Goal: Contribute content

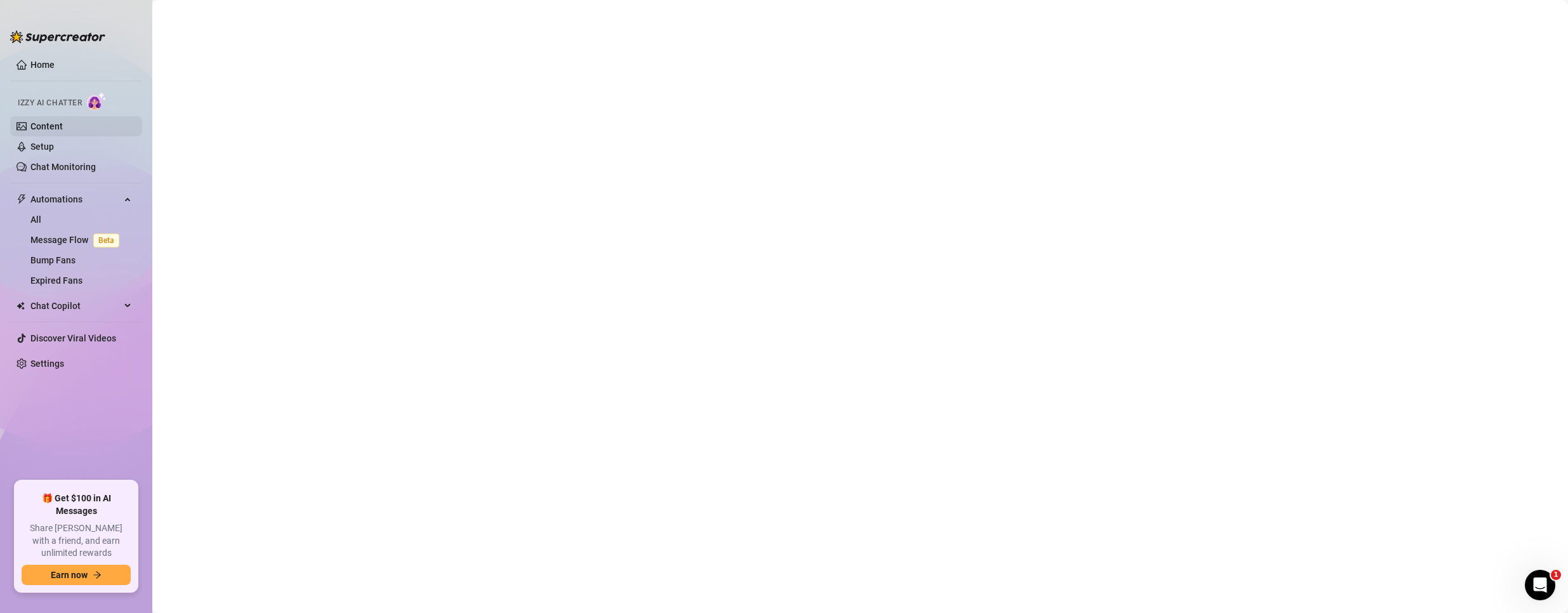
click at [39, 121] on link "Content" at bounding box center [47, 127] width 33 height 11
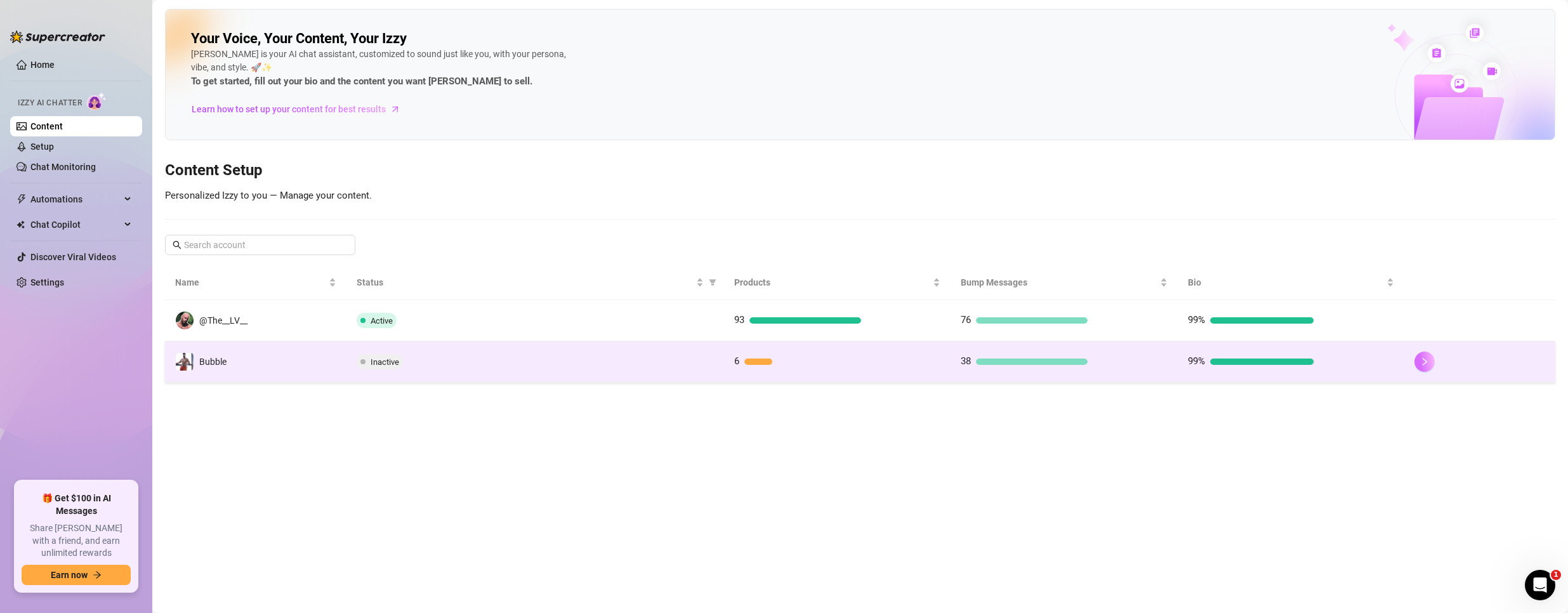
click at [1424, 361] on icon "right" at bounding box center [1425, 361] width 9 height 9
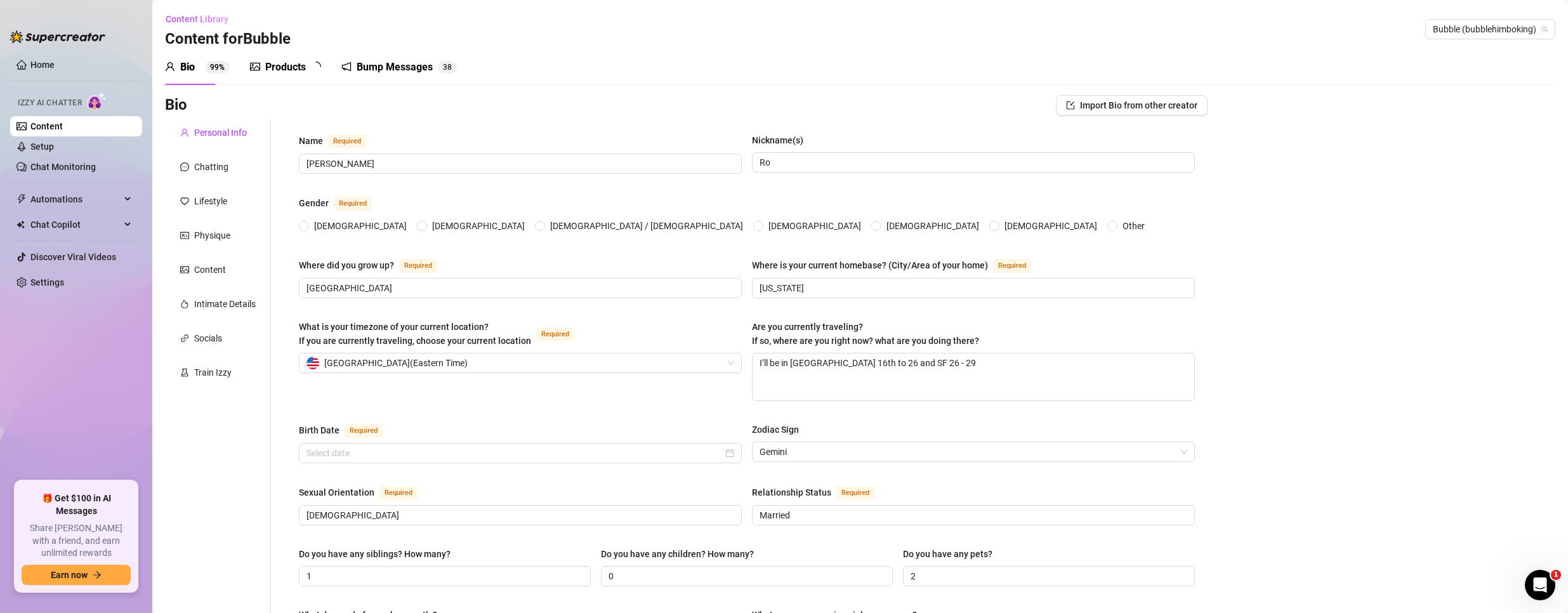
type input "[PERSON_NAME]"
type input "Ro"
type input "[GEOGRAPHIC_DATA]"
type input "[US_STATE]"
type textarea "I’ll be in [GEOGRAPHIC_DATA] 16th to 26 and SF 26 - 29"
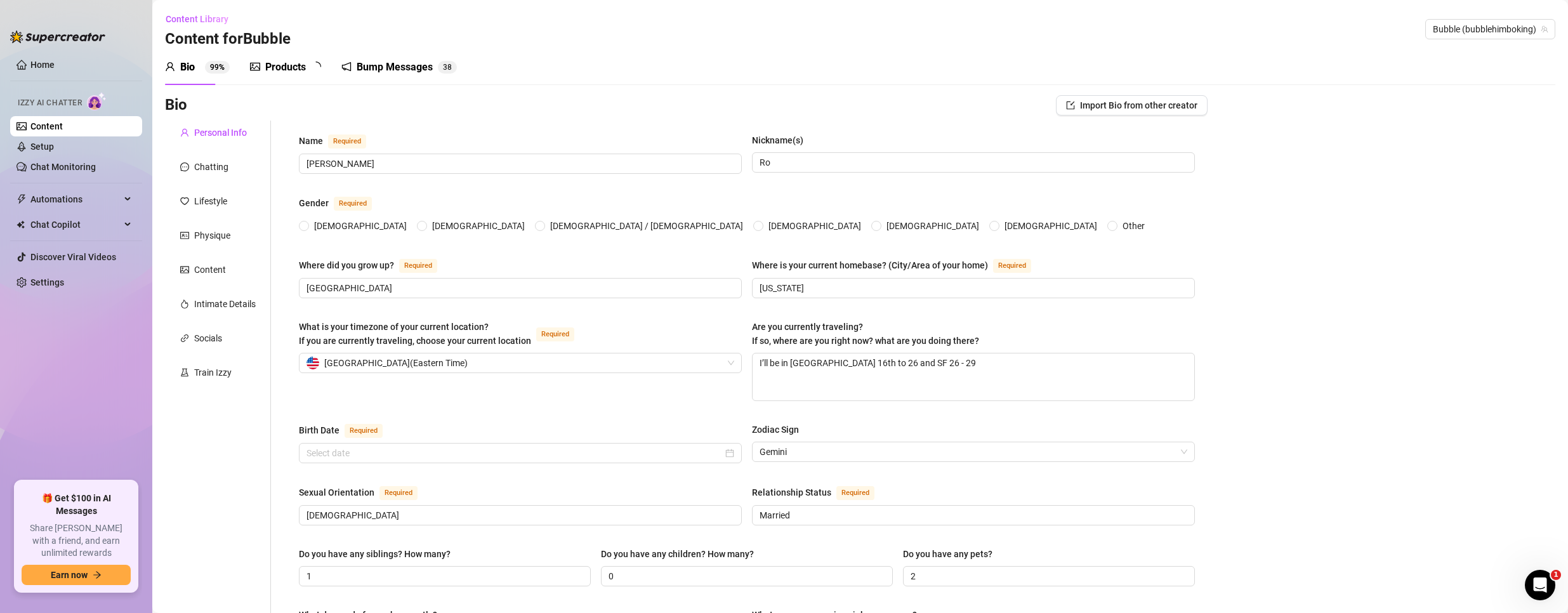
type input "[DEMOGRAPHIC_DATA]"
type input "Married"
type input "1"
type input "0"
type input "2"
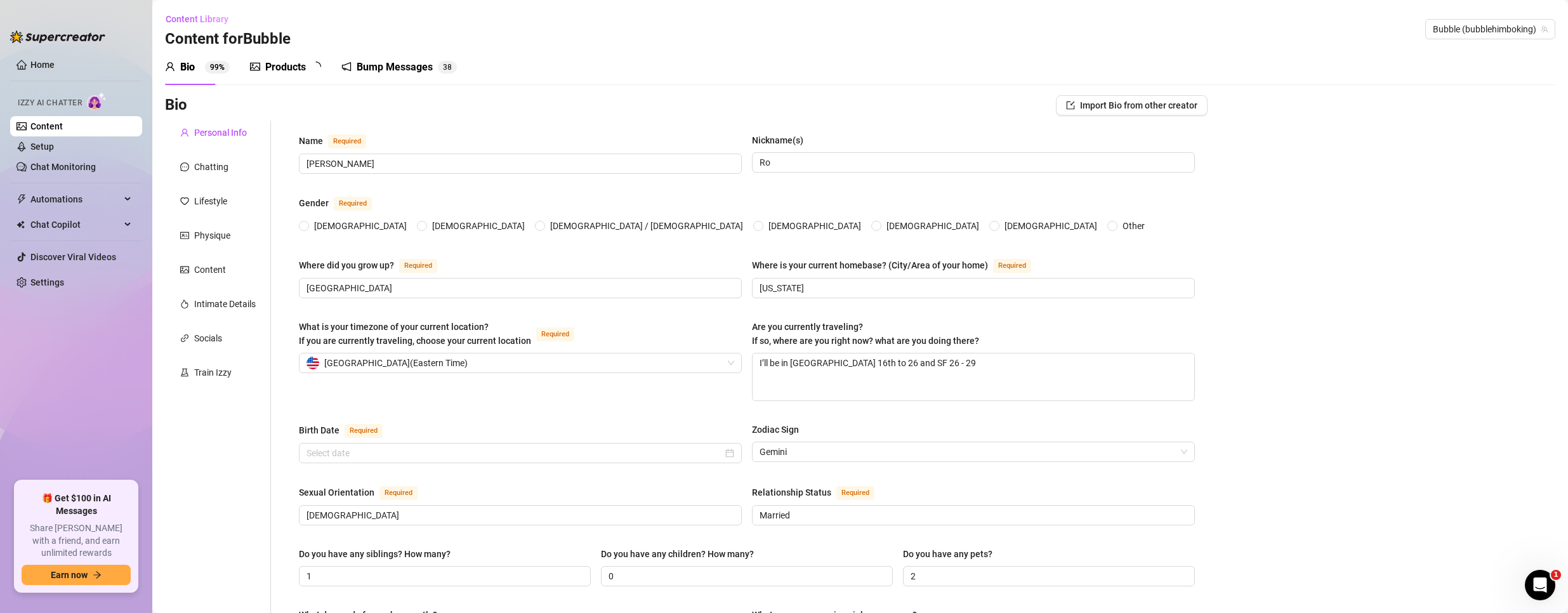
type input "Marketing Manager"
type input "Entertainment News Coordinator and Host"
type input "Communication and media"
type input "[DEMOGRAPHIC_DATA]"
type input "there is a [DEMOGRAPHIC_DATA]"
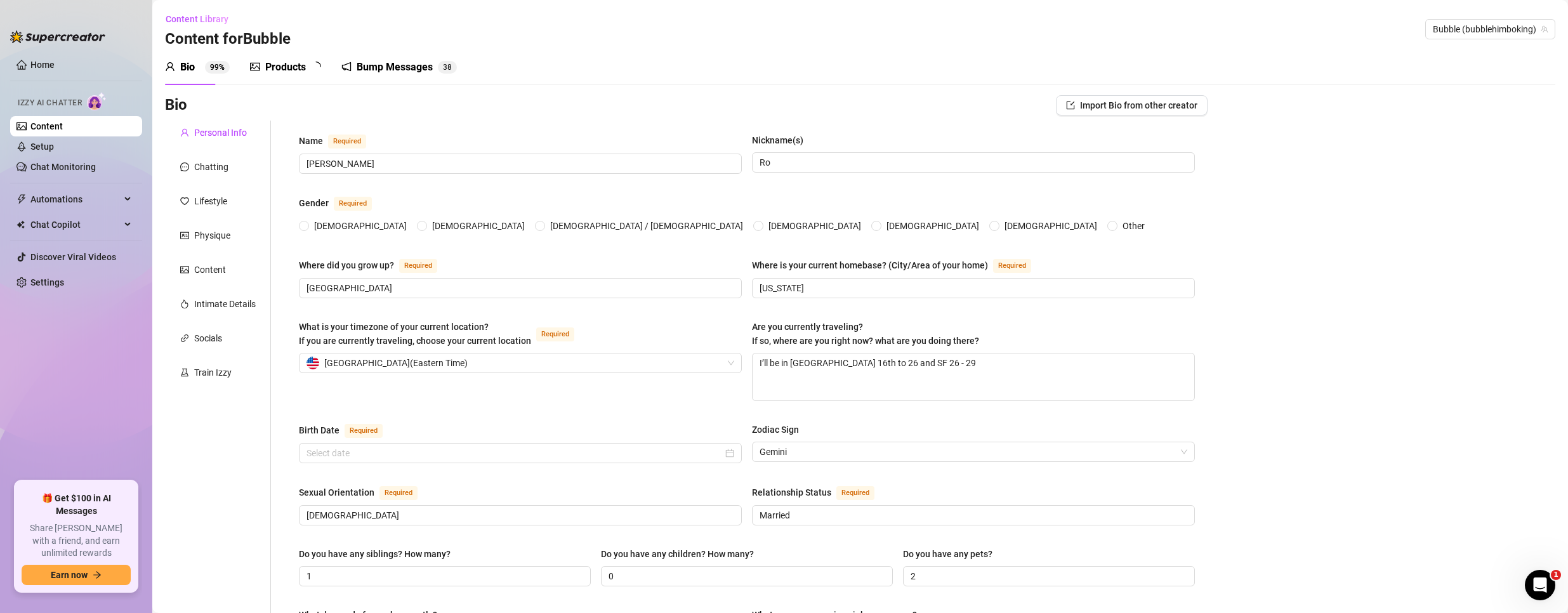
type textarea "Billionaire"
type textarea "One day I trip and felt"
type textarea "I love cirque du soleil, being a bodybuilder and am a little awkward I’m Mexican"
type textarea "love different languages and love to travel I’m Mexican"
radio input "true"
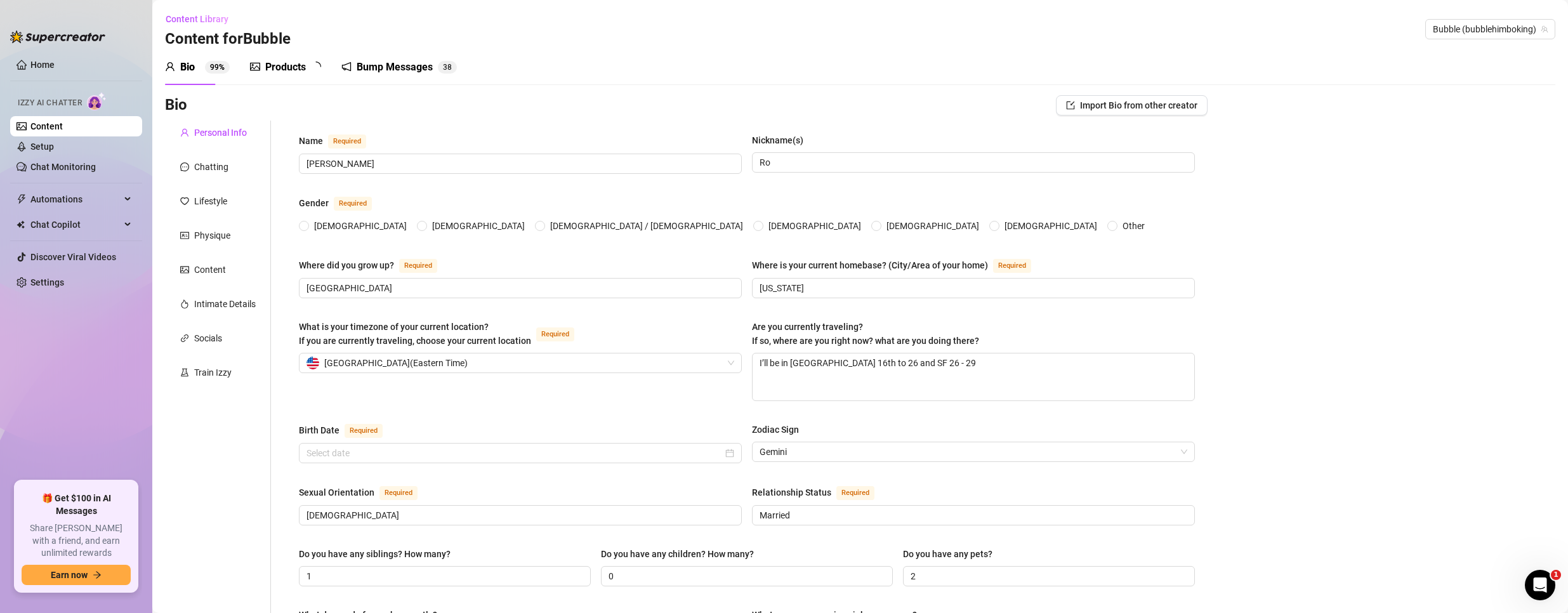
type input "[DATE]"
click at [259, 54] on div "Products 6" at bounding box center [287, 67] width 74 height 35
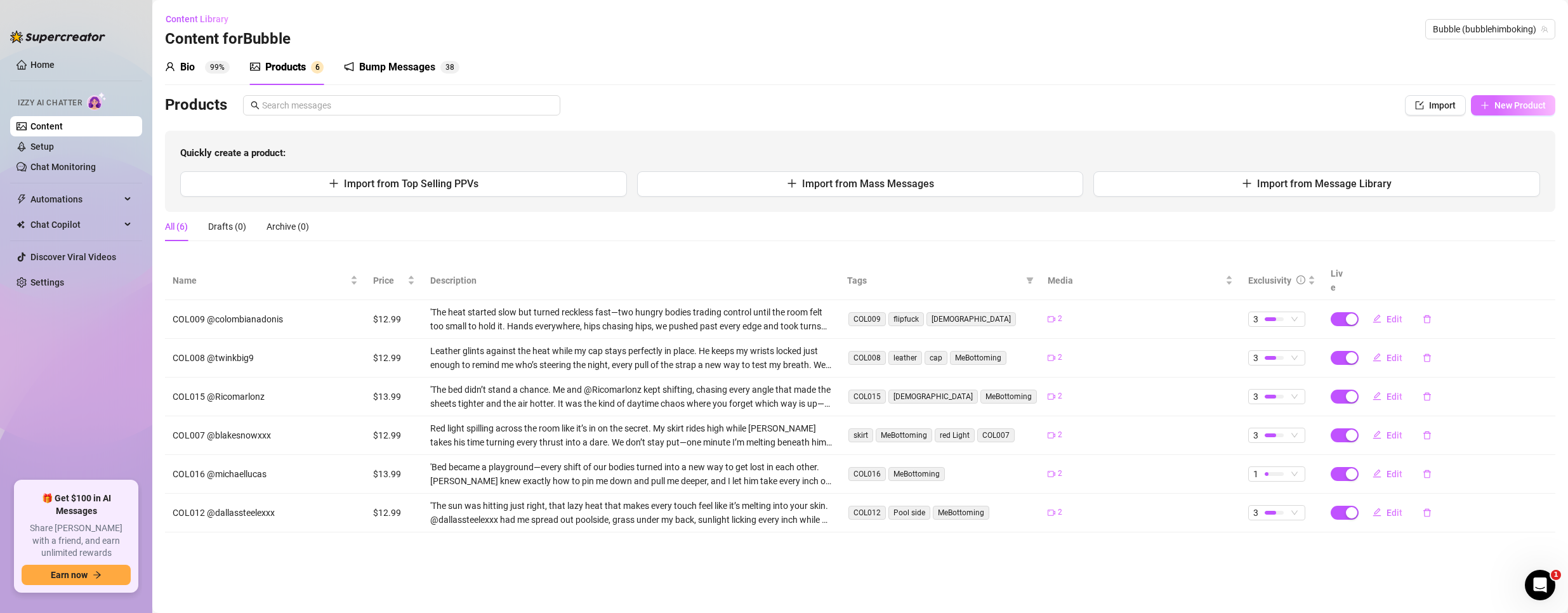
click at [1507, 103] on span "New Product" at bounding box center [1520, 106] width 51 height 11
type textarea "Type your message here..."
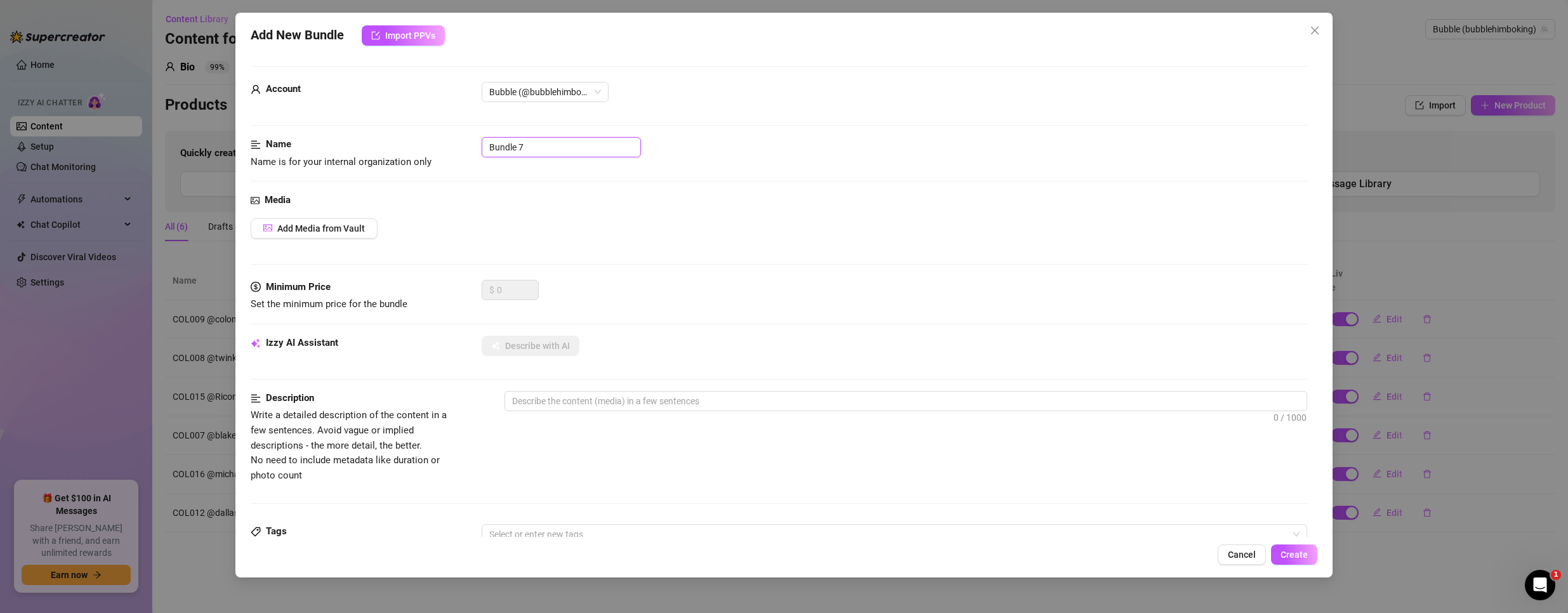
drag, startPoint x: 569, startPoint y: 148, endPoint x: -149, endPoint y: 127, distance: 718.3
click at [0, 127] on html "Home Izzy AI Chatter Content Setup Chat Monitoring Automations All Message Flow…" at bounding box center [784, 306] width 1568 height 613
click at [602, 134] on div "Account Bubble (@bubblehimboking)" at bounding box center [779, 109] width 1057 height 55
click at [597, 140] on input "COL025" at bounding box center [561, 147] width 159 height 20
paste input "@adamrusso"
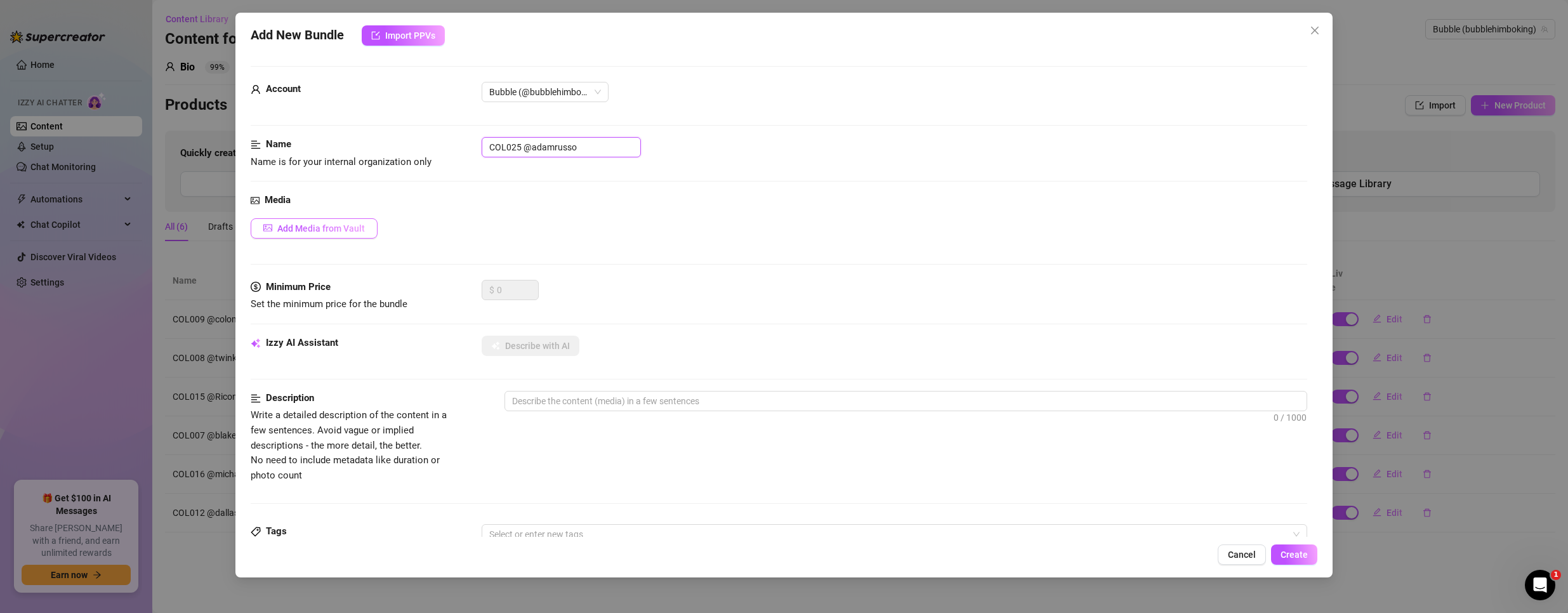
type input "COL025 @adamrusso"
click at [330, 220] on button "Add Media from Vault" at bounding box center [314, 228] width 127 height 20
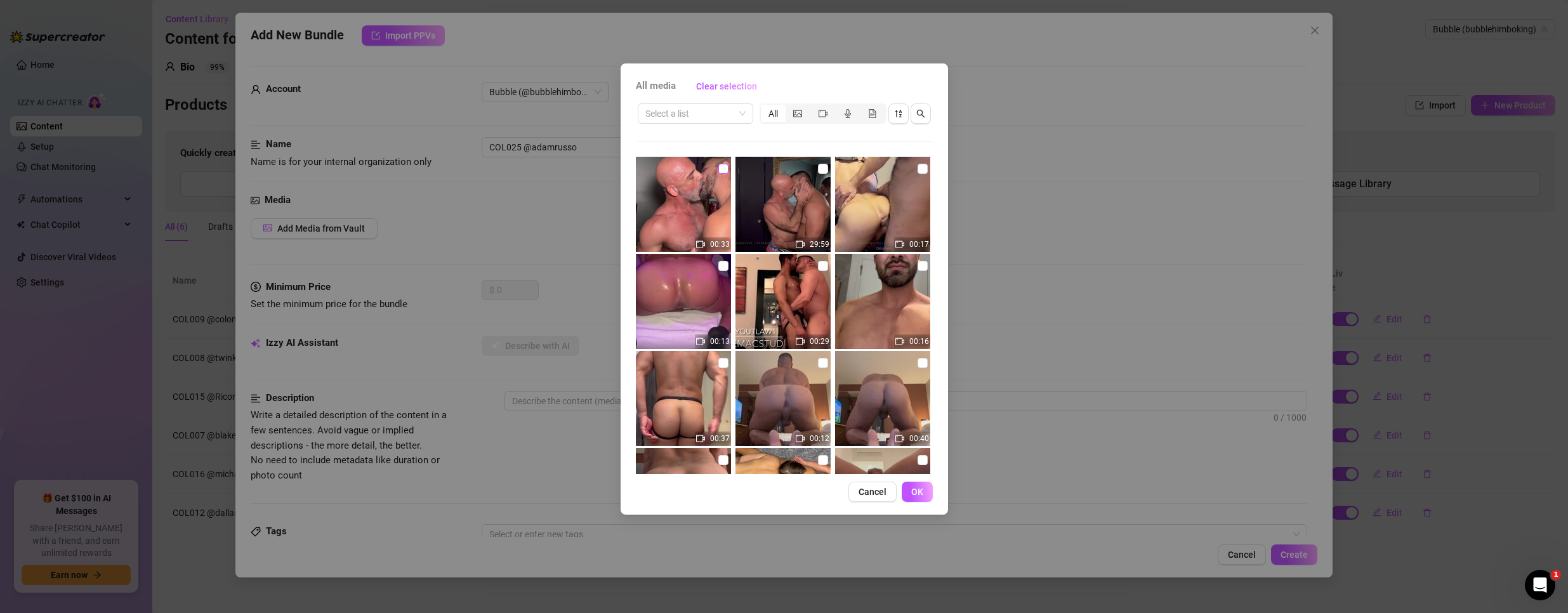
click at [722, 164] on input "checkbox" at bounding box center [723, 169] width 11 height 11
checkbox input "true"
click at [924, 492] on button "OK" at bounding box center [917, 492] width 31 height 20
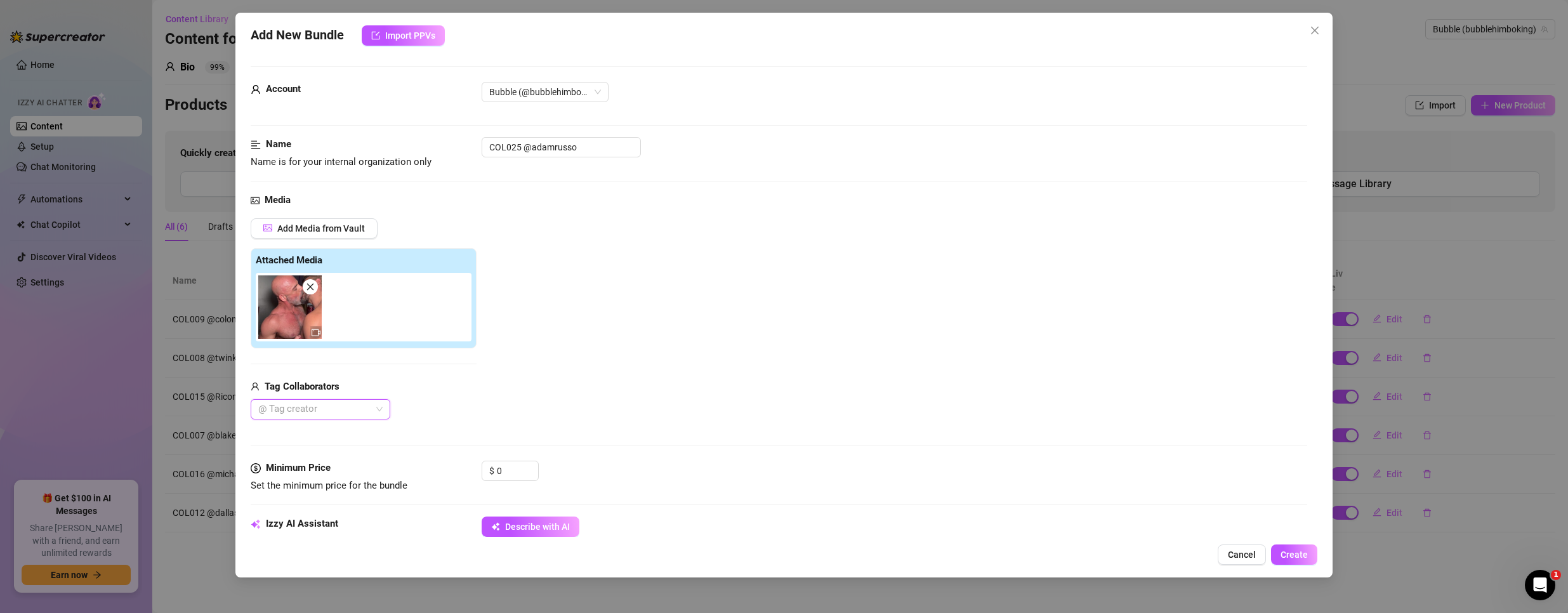
click at [300, 411] on div at bounding box center [314, 410] width 121 height 18
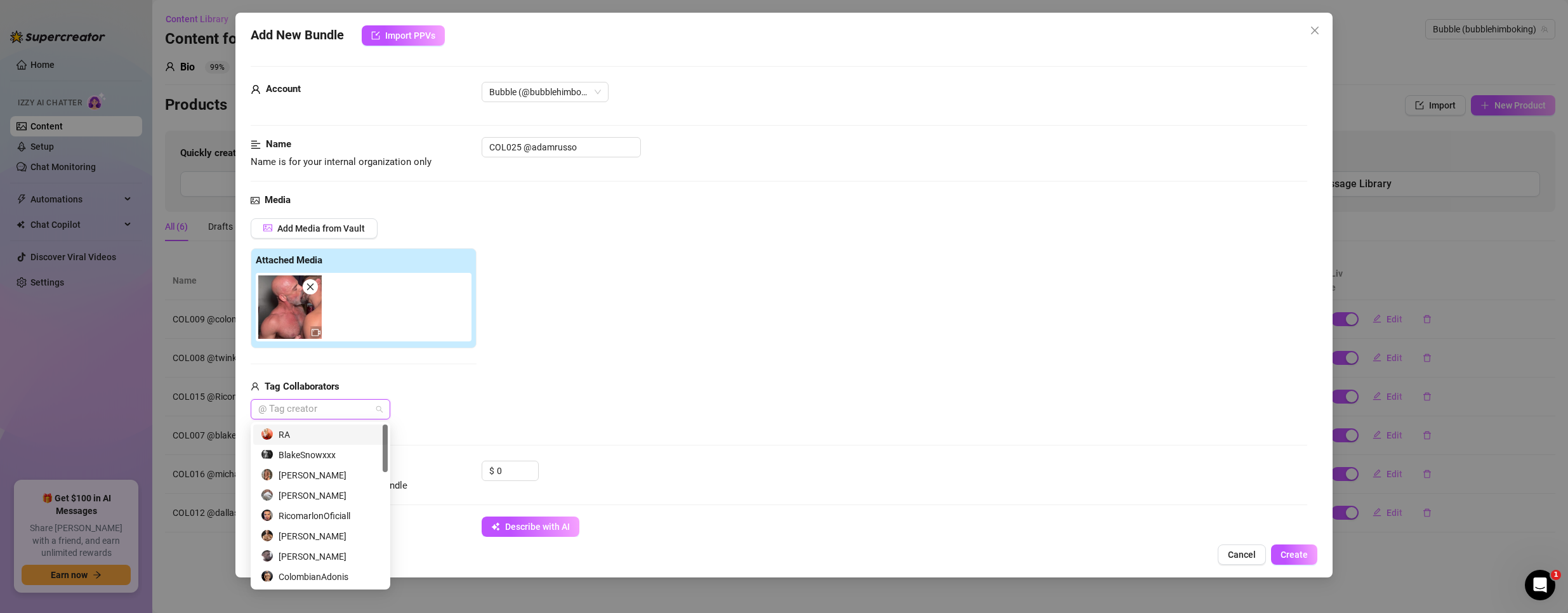
click at [309, 437] on div "RA" at bounding box center [321, 435] width 120 height 14
click at [526, 405] on div "Add Media from Vault Attached Media Tag Collaborators RA" at bounding box center [779, 319] width 1057 height 202
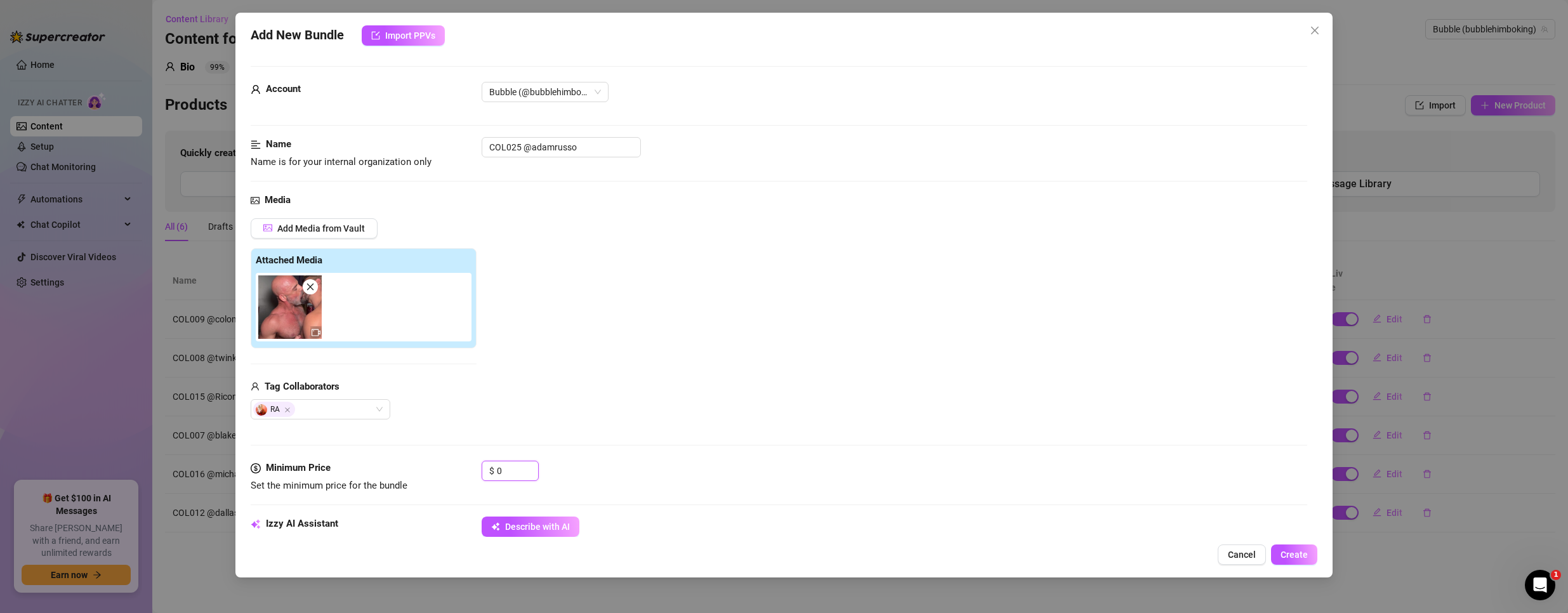
drag, startPoint x: 505, startPoint y: 472, endPoint x: 325, endPoint y: 439, distance: 183.0
click at [325, 439] on form "Account Bubble (@bubblehimboking) Name Name is for your internal organization o…" at bounding box center [779, 608] width 1057 height 1084
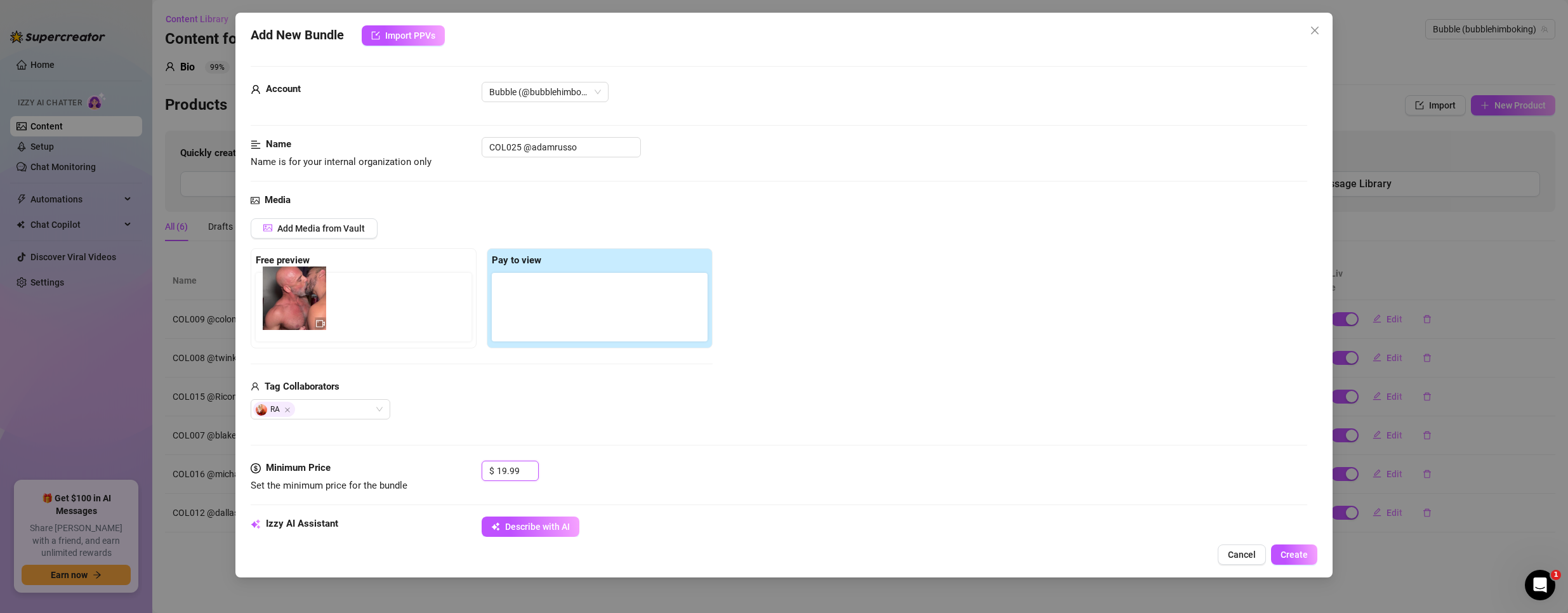
drag, startPoint x: 507, startPoint y: 325, endPoint x: 273, endPoint y: 318, distance: 234.1
click at [273, 318] on div "Free preview Pay to view" at bounding box center [482, 298] width 462 height 100
type input "19.99"
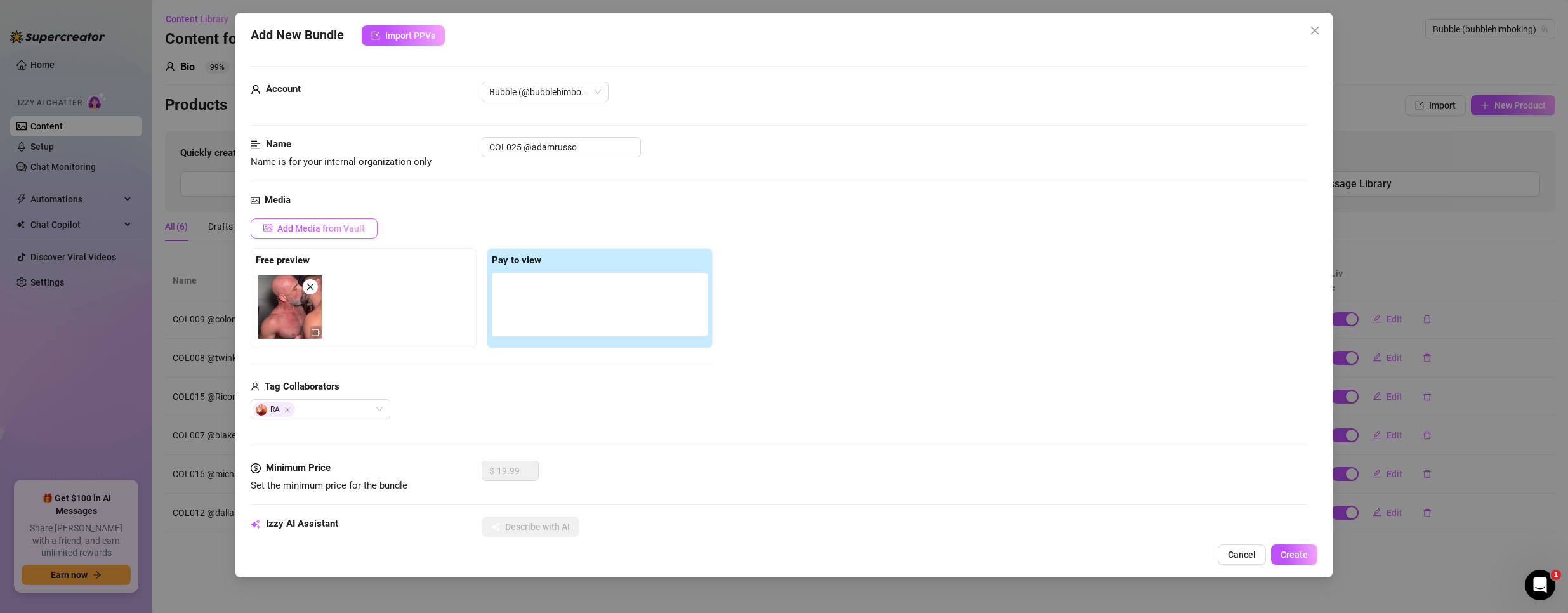
click at [309, 234] on span "Add Media from Vault" at bounding box center [322, 229] width 88 height 11
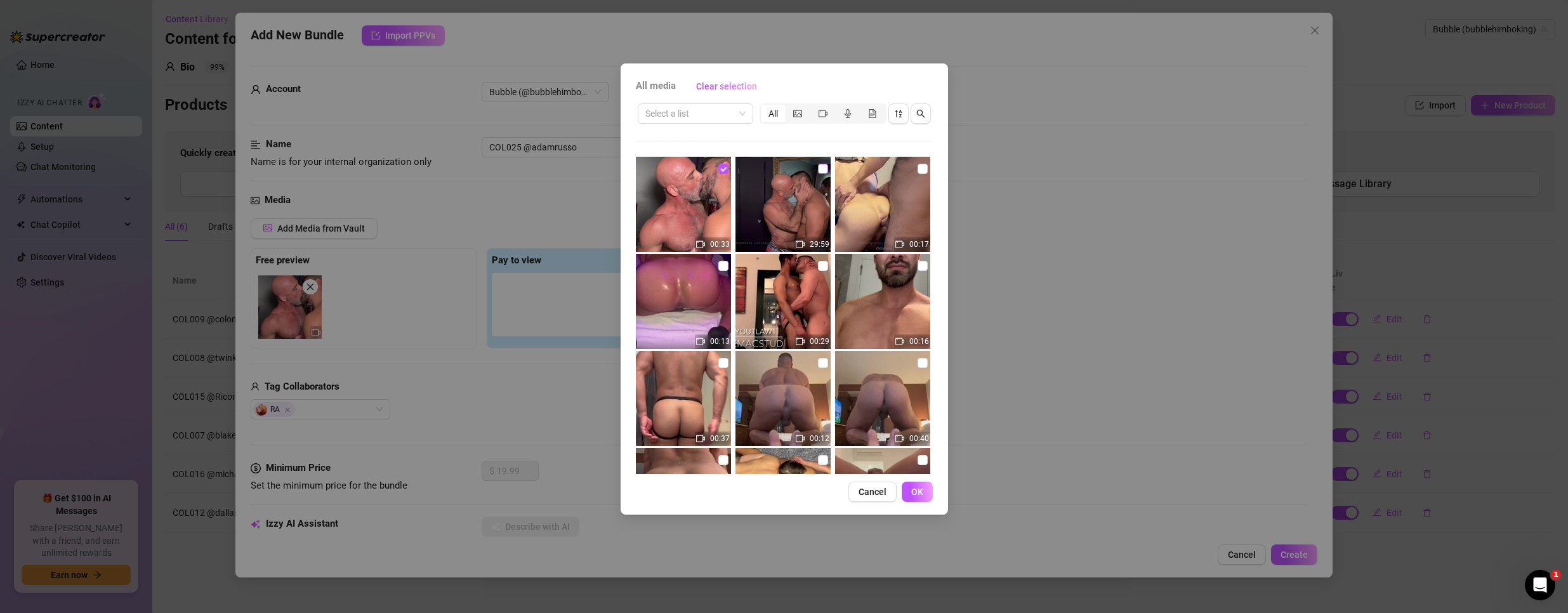
click at [818, 170] on input "checkbox" at bounding box center [824, 169] width 11 height 11
checkbox input "true"
click at [917, 494] on span "OK" at bounding box center [918, 493] width 12 height 11
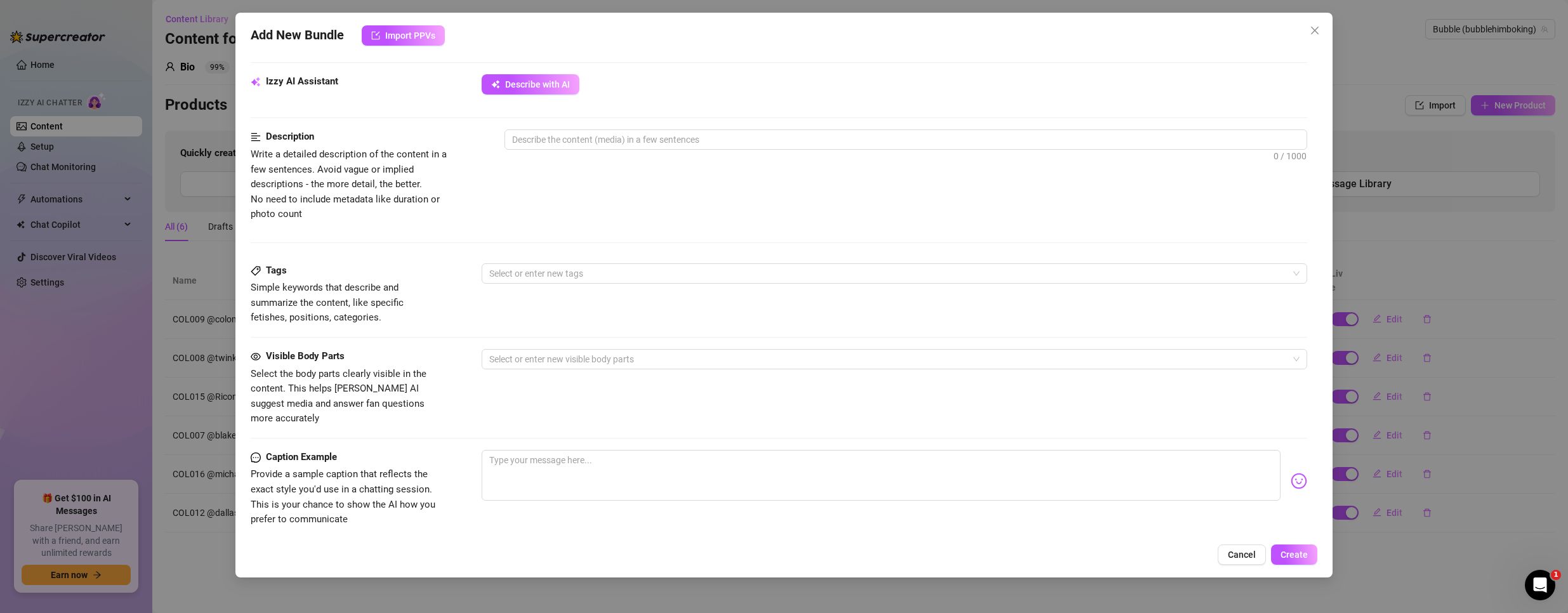
scroll to position [444, 0]
click at [530, 131] on textarea at bounding box center [906, 138] width 802 height 19
paste textarea "'[PERSON_NAME] hands claimed me before I could even catch a breath—one kiss tur…"
type textarea "'[PERSON_NAME] hands claimed me before I could even catch a breath—one kiss tur…"
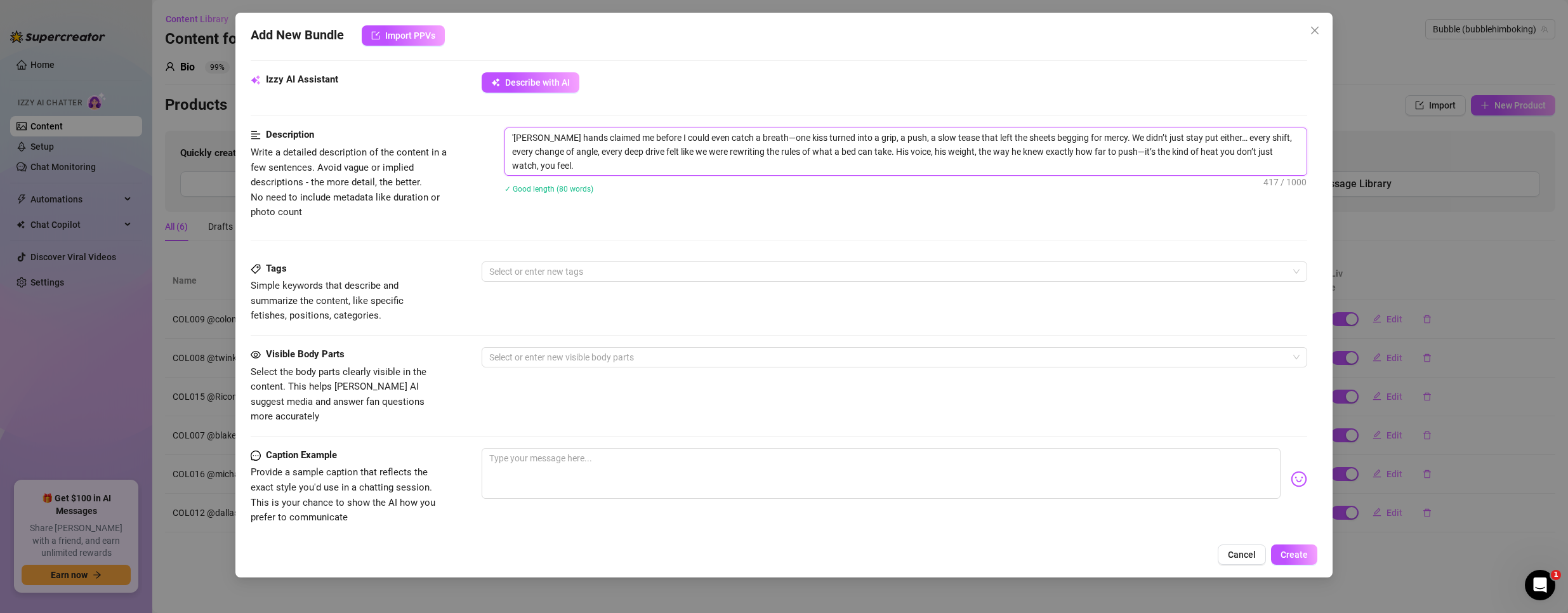
scroll to position [0, 0]
type textarea "[PERSON_NAME] hands claimed me before I could even catch a breath—one kiss turn…"
click at [532, 317] on div "Tags Simple keywords that describe and summarize the content, like specific fet…" at bounding box center [779, 292] width 1057 height 62
click at [552, 476] on textarea at bounding box center [882, 474] width 800 height 51
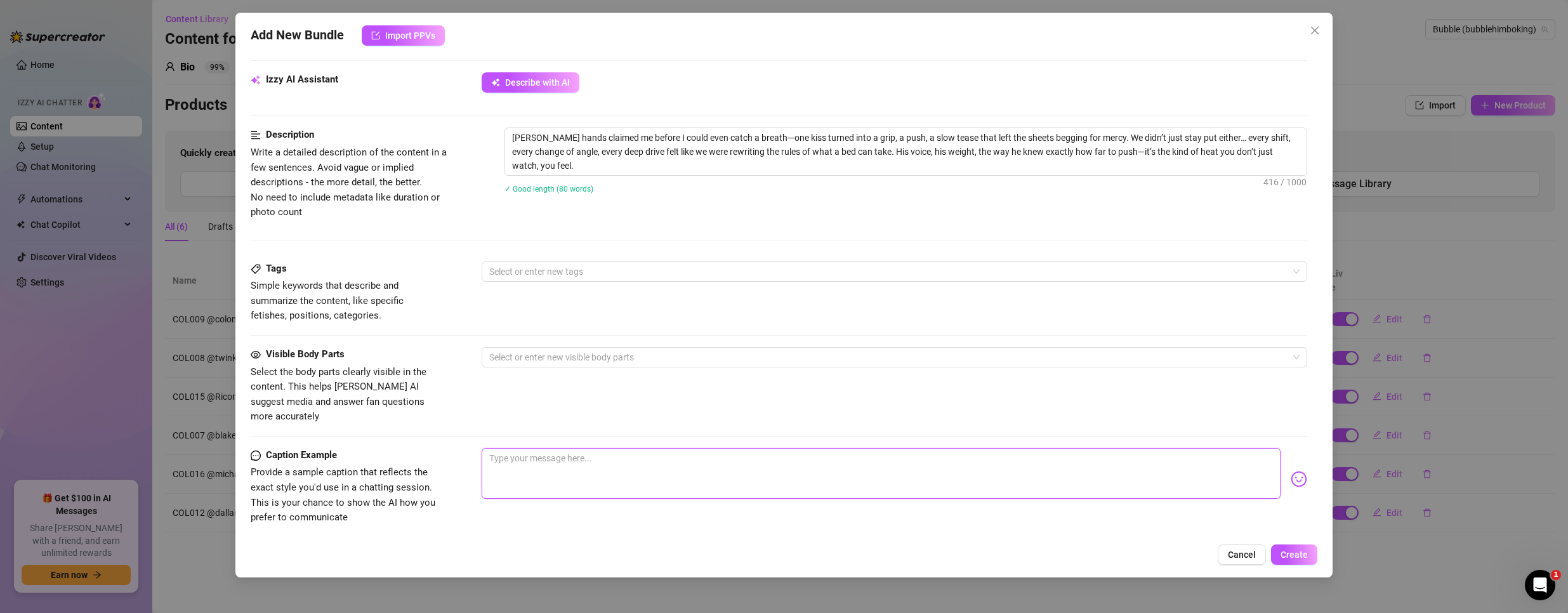
paste textarea "[PERSON_NAME] didn’t just take me—he rewrote every inch of my body. 🔥"
type textarea "[PERSON_NAME] didn’t just take me—he rewrote every inch of my body. 🔥"
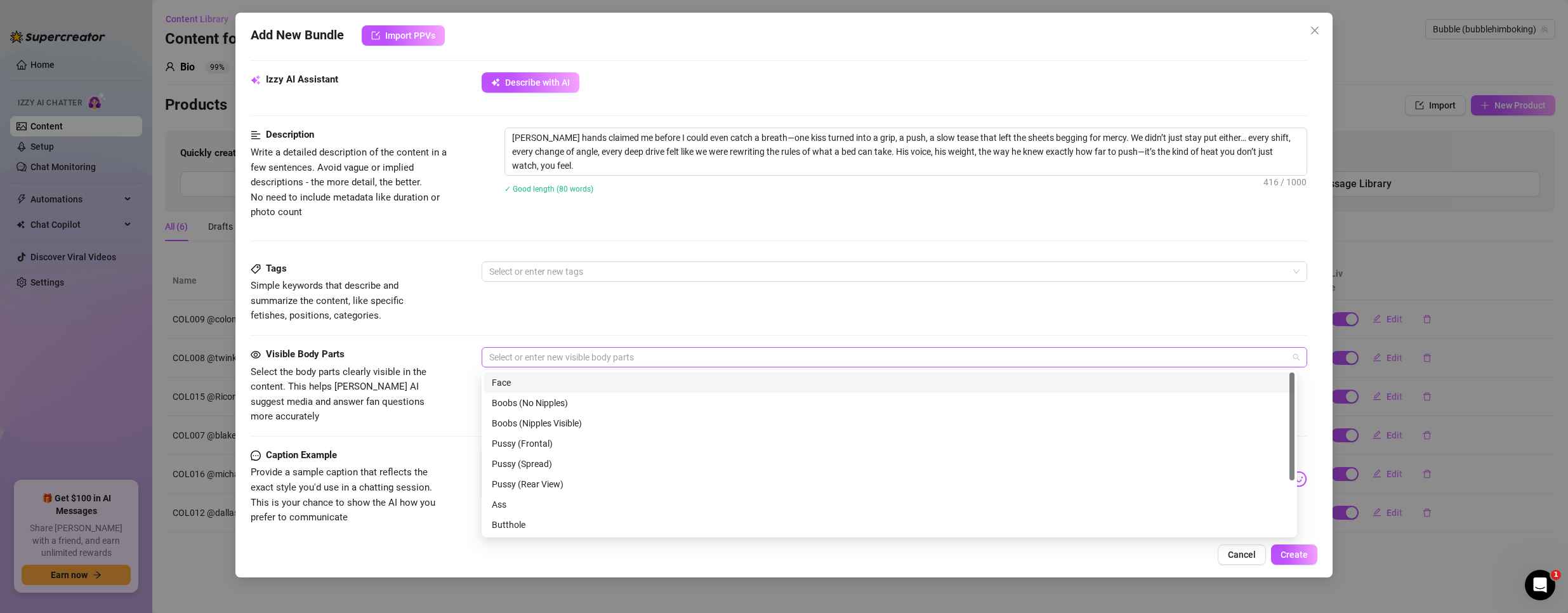
click at [532, 360] on div at bounding box center [888, 357] width 808 height 18
type textarea "[PERSON_NAME] didn’t just take me—he rewrote every inch of my body. 🔥"
click at [509, 443] on div "Ass" at bounding box center [889, 442] width 795 height 14
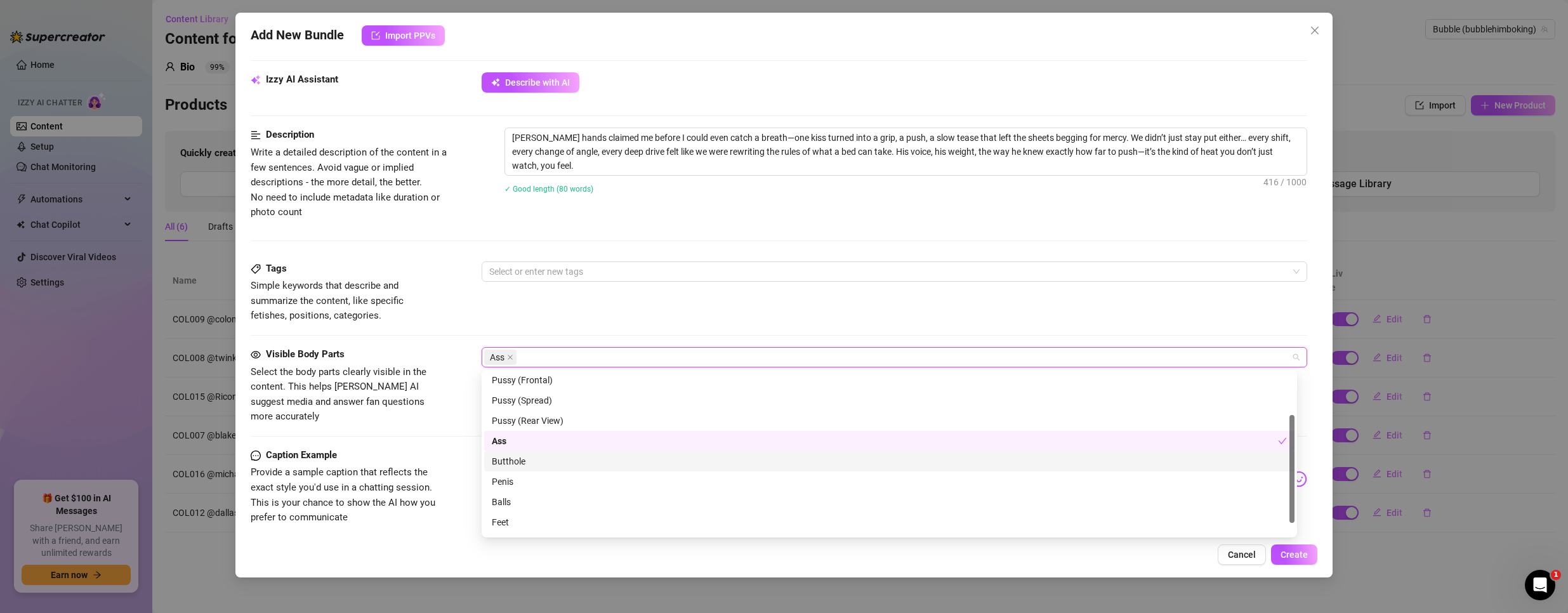
click at [510, 462] on div "Butthole" at bounding box center [889, 462] width 795 height 14
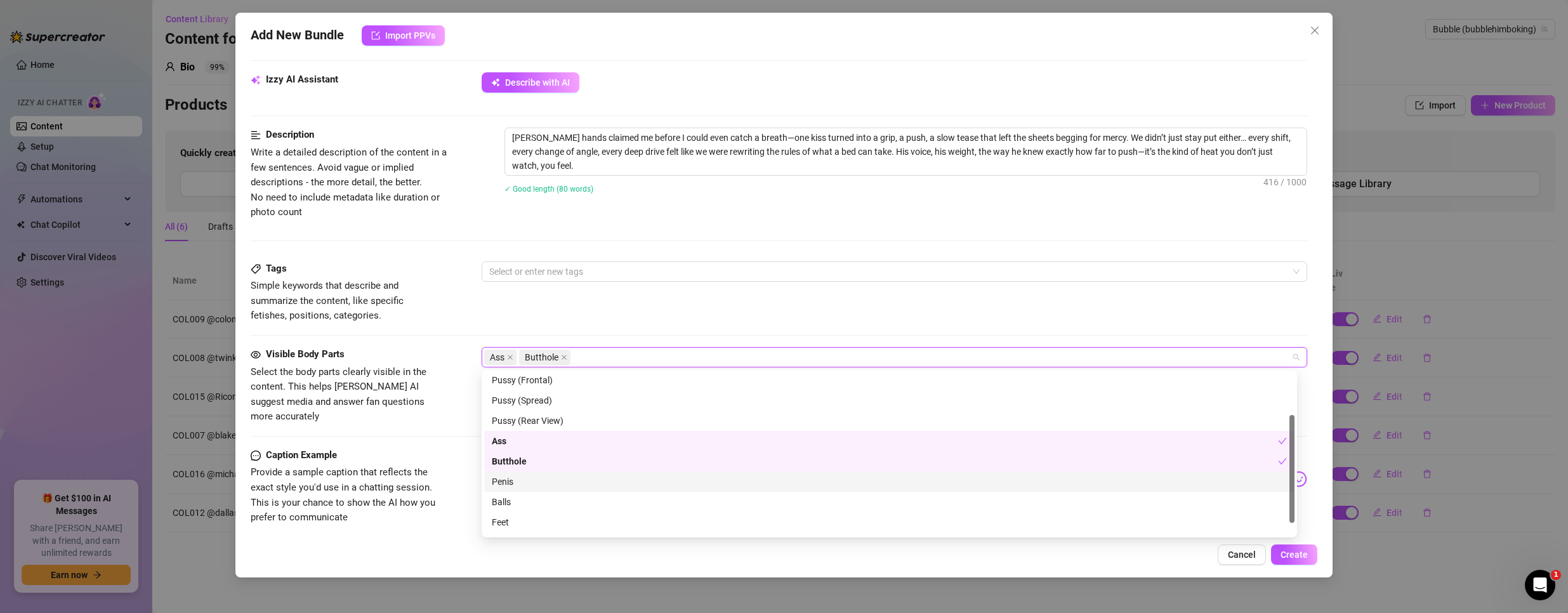
click at [514, 476] on div "Penis" at bounding box center [889, 482] width 795 height 14
click at [518, 500] on div "Balls" at bounding box center [889, 502] width 795 height 14
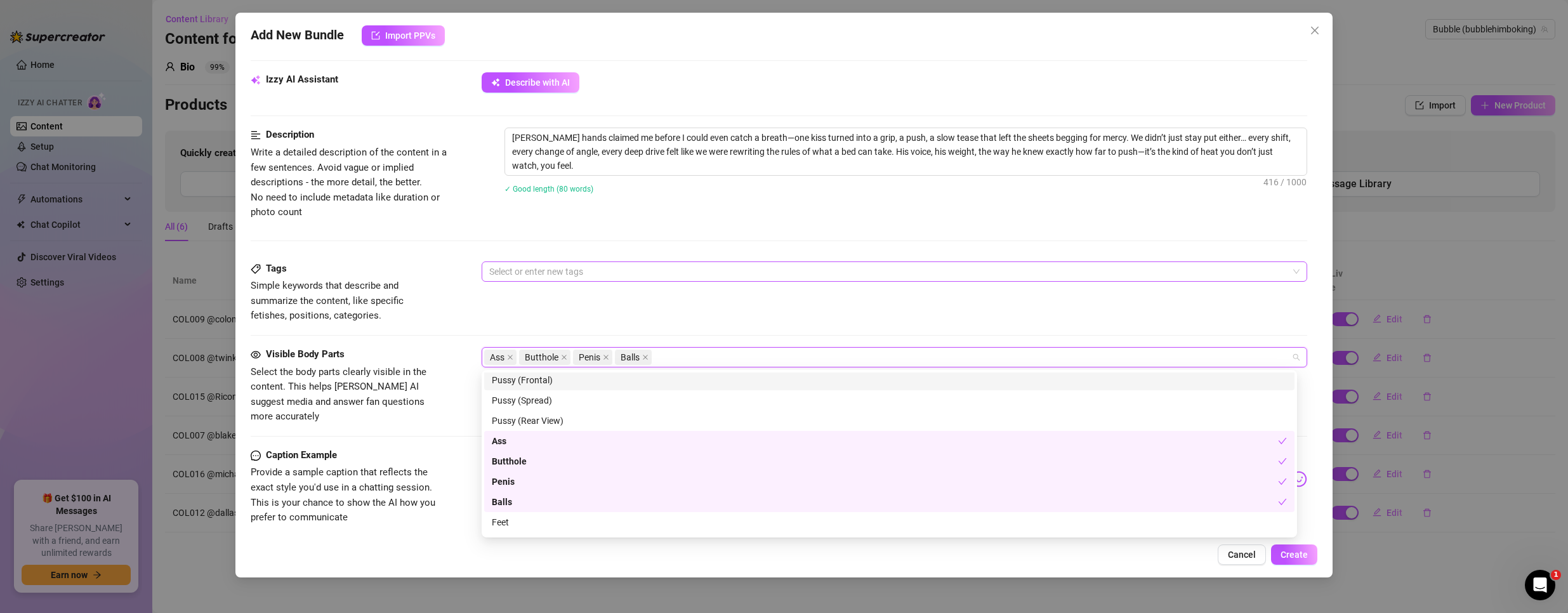
click at [555, 268] on div at bounding box center [888, 272] width 808 height 18
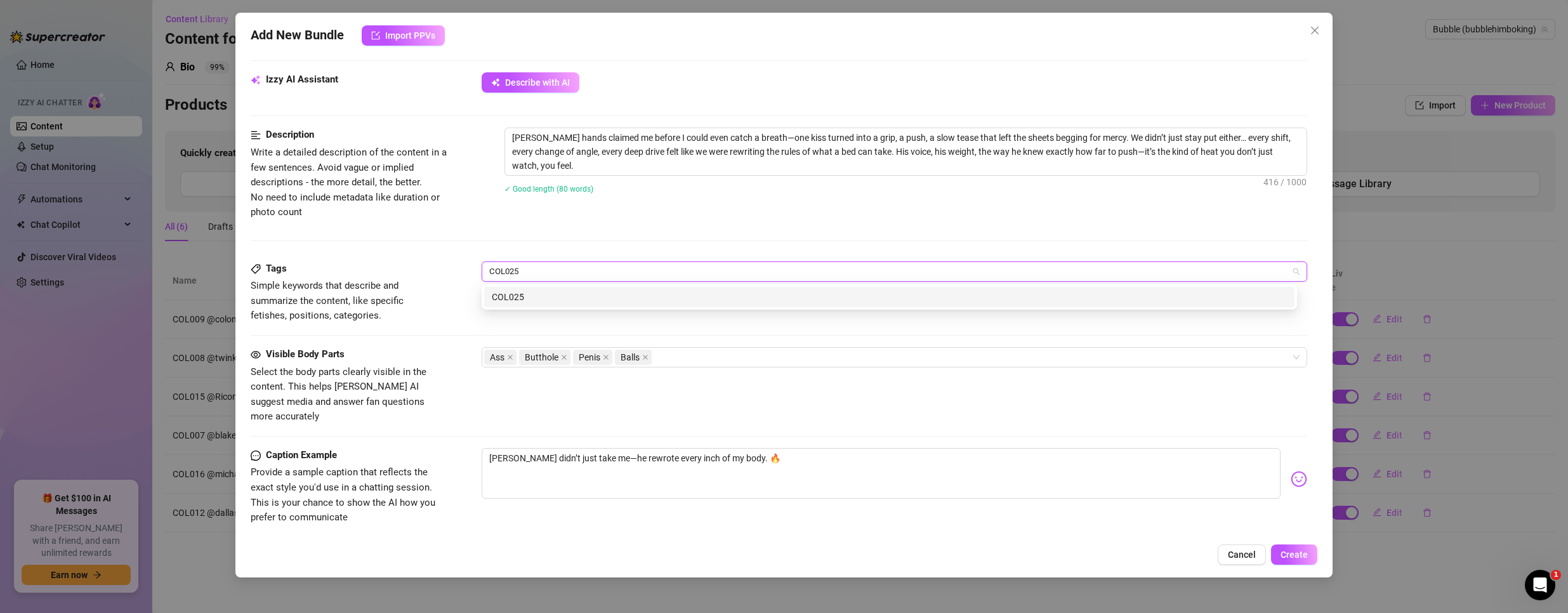
type input "COL025"
click at [529, 295] on div "COL025" at bounding box center [889, 297] width 795 height 14
type input "MeBottoming"
click at [769, 296] on div "MeBottoming" at bounding box center [889, 297] width 795 height 14
type input "Actor"
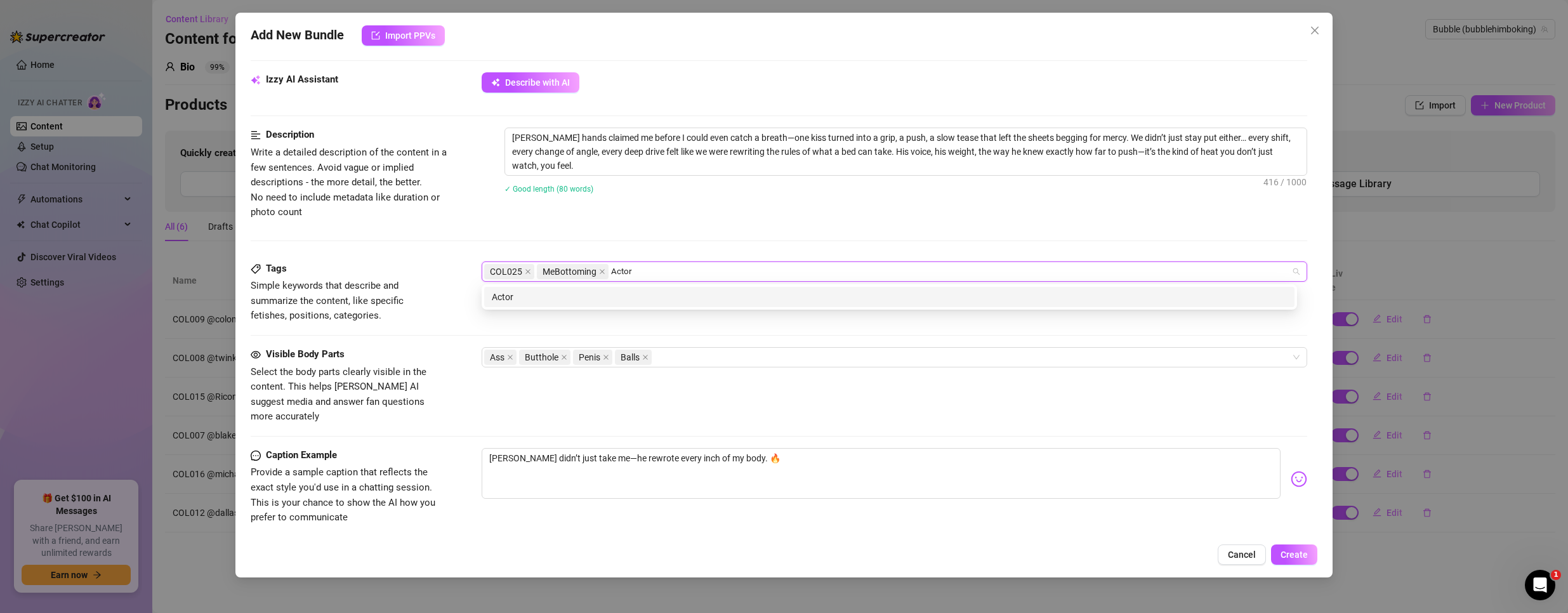
click at [534, 305] on div "Actor" at bounding box center [889, 296] width 810 height 20
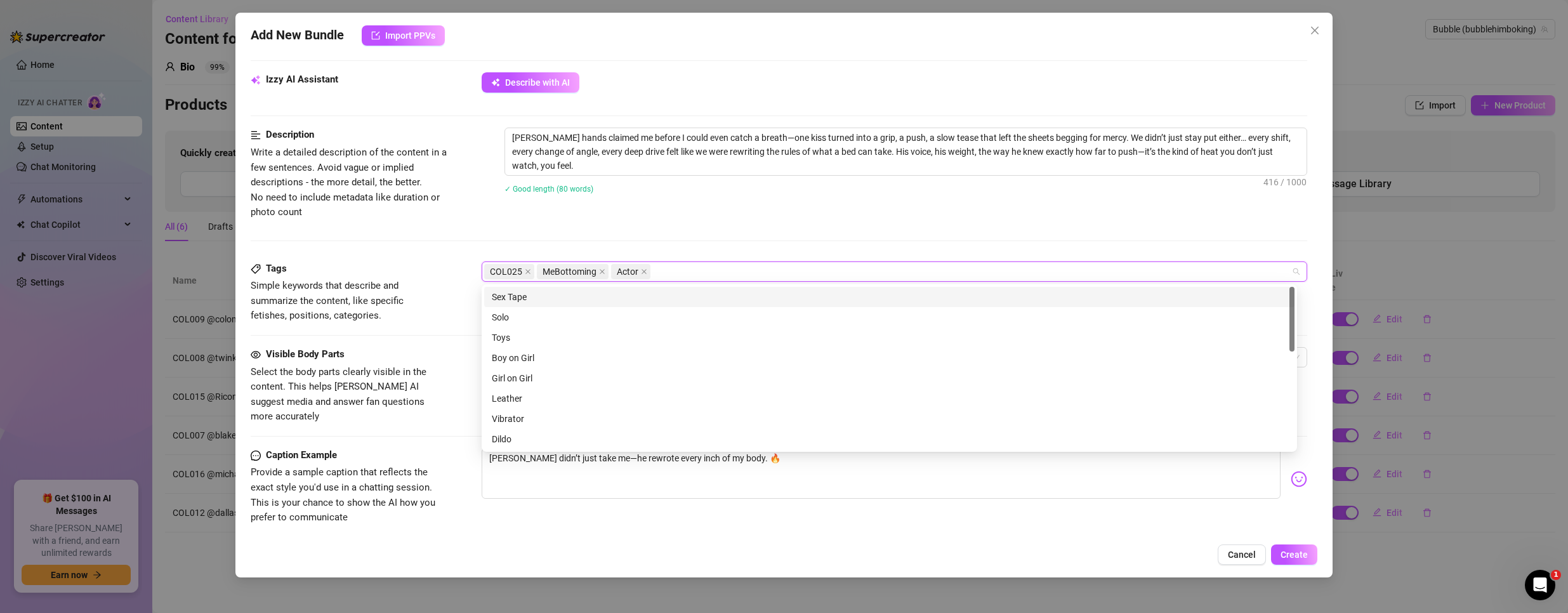
click at [721, 218] on div "Description Write a detailed description of the content in a few sentences. Avo…" at bounding box center [779, 173] width 1057 height 92
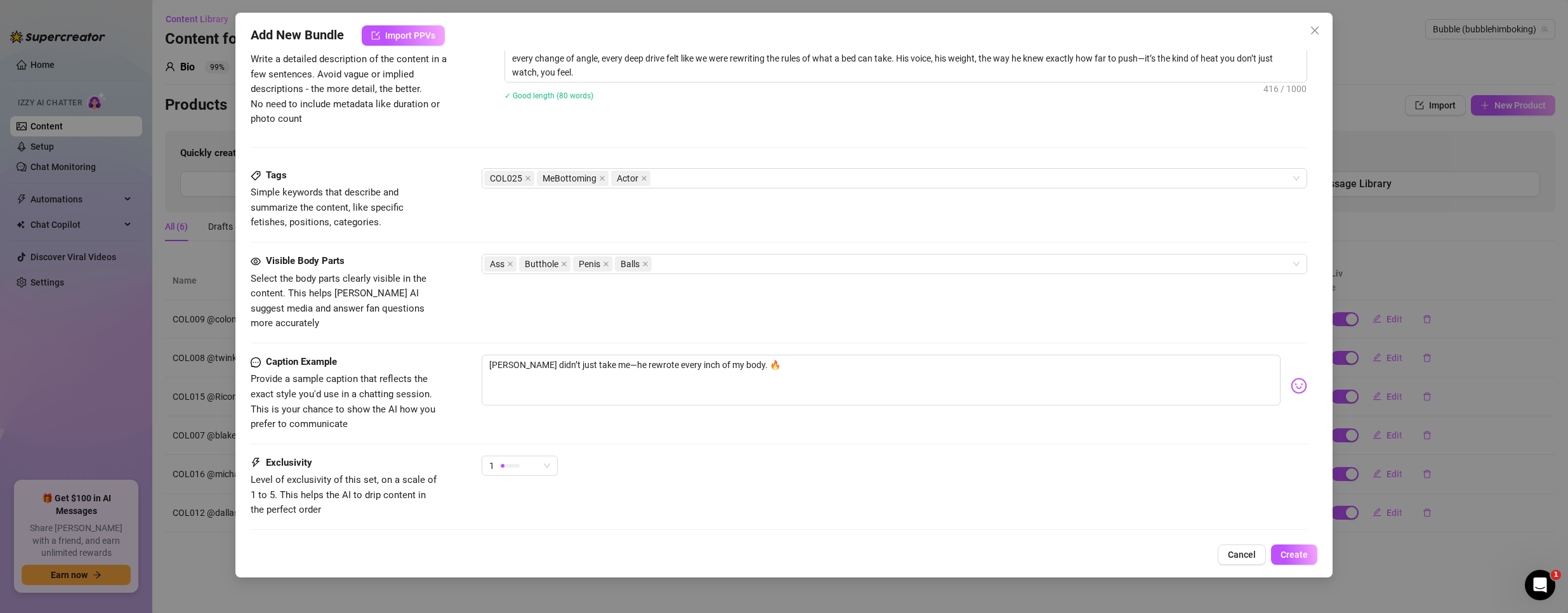
scroll to position [598, 0]
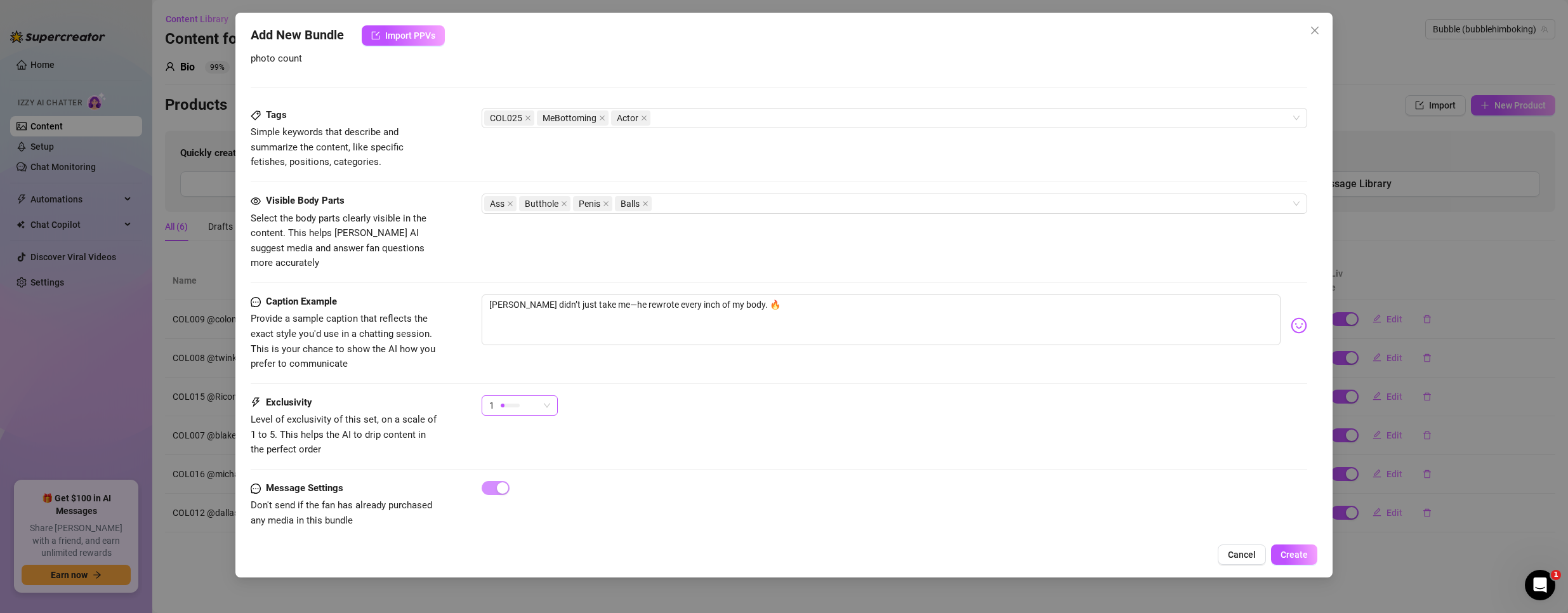
click at [516, 397] on div "1" at bounding box center [514, 406] width 49 height 19
click at [524, 461] on span "3" at bounding box center [534, 456] width 83 height 14
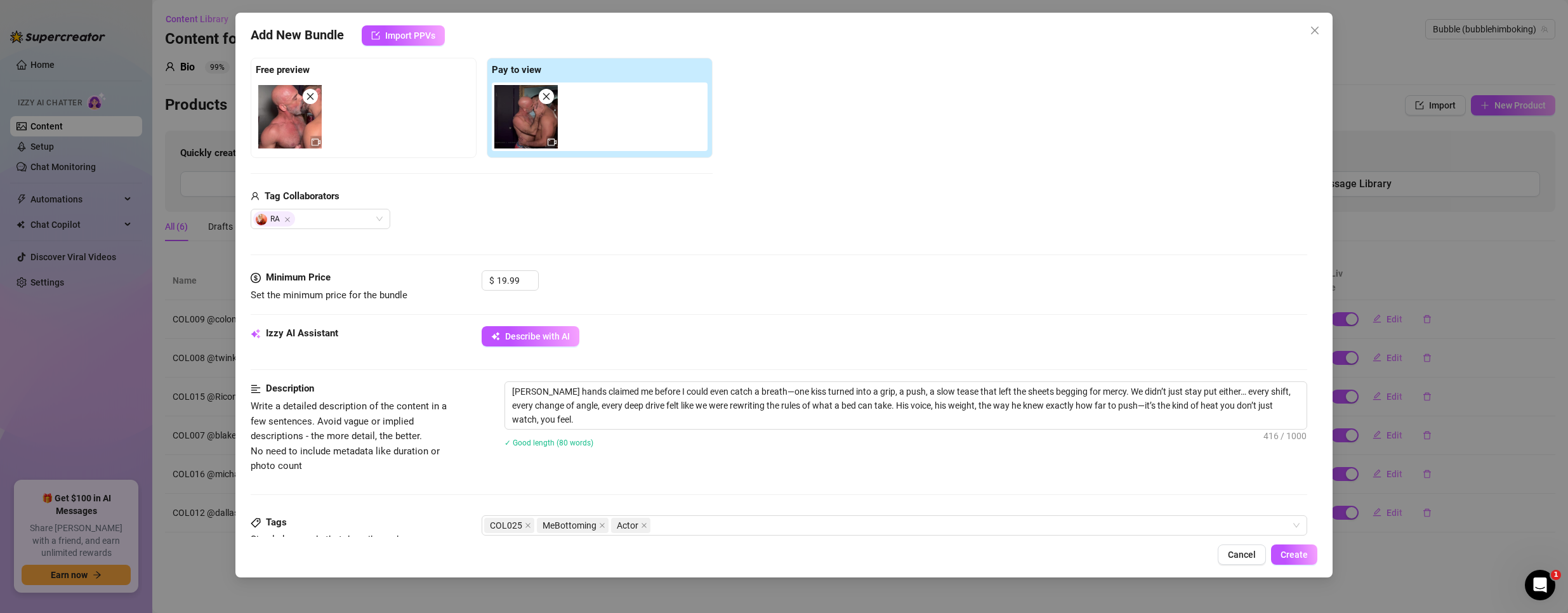
scroll to position [317, 0]
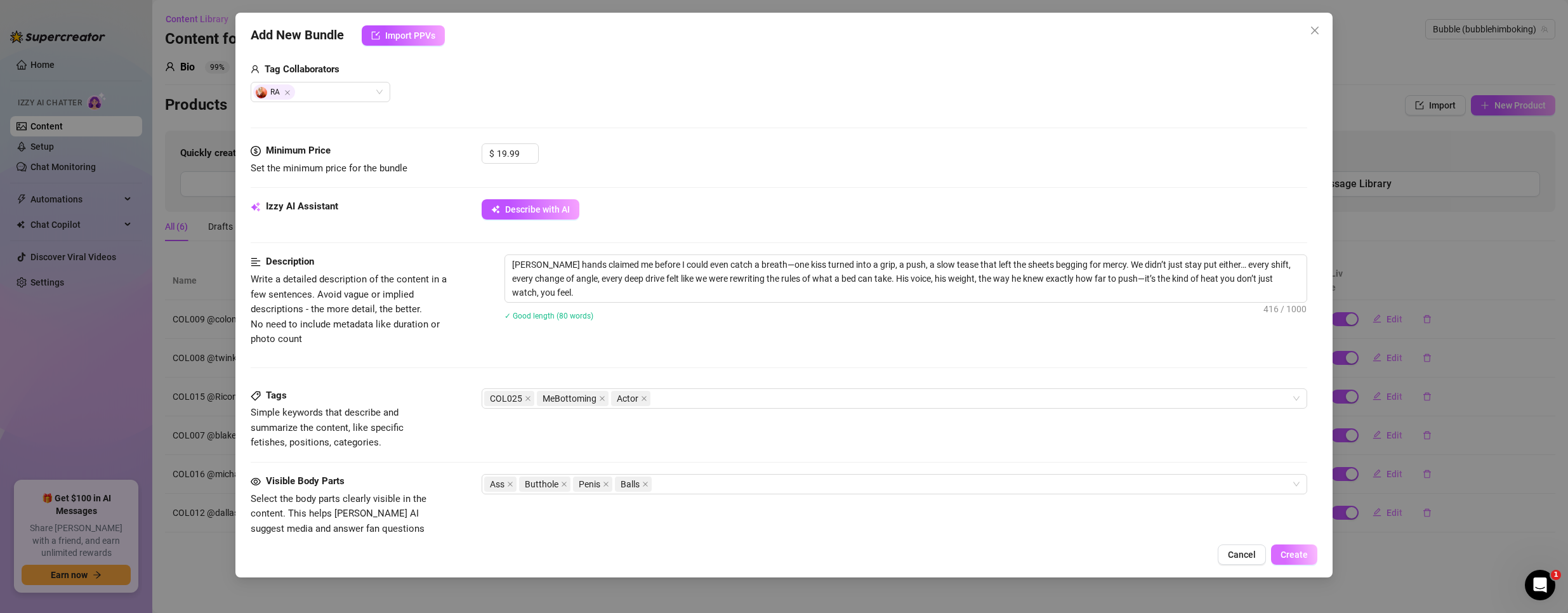
click at [1291, 551] on span "Create" at bounding box center [1294, 555] width 27 height 11
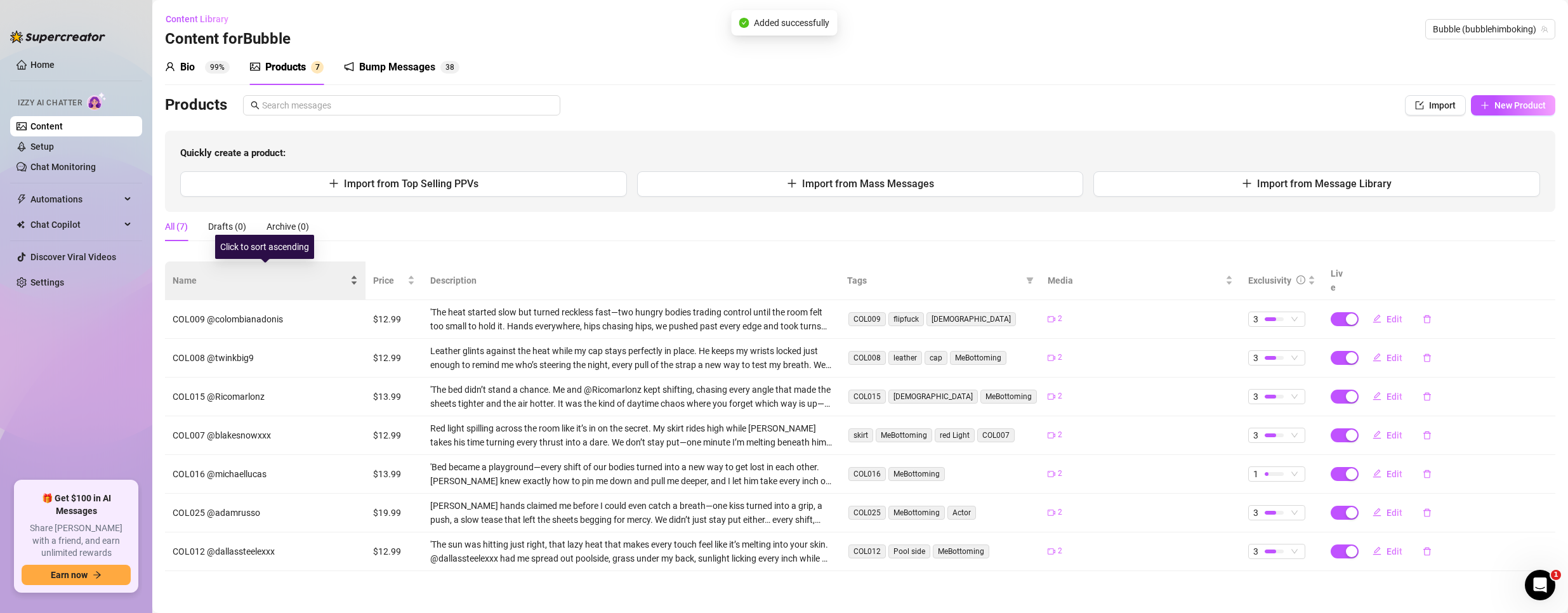
click at [333, 275] on span "Name" at bounding box center [259, 281] width 175 height 14
click at [288, 277] on span "Name" at bounding box center [259, 281] width 175 height 14
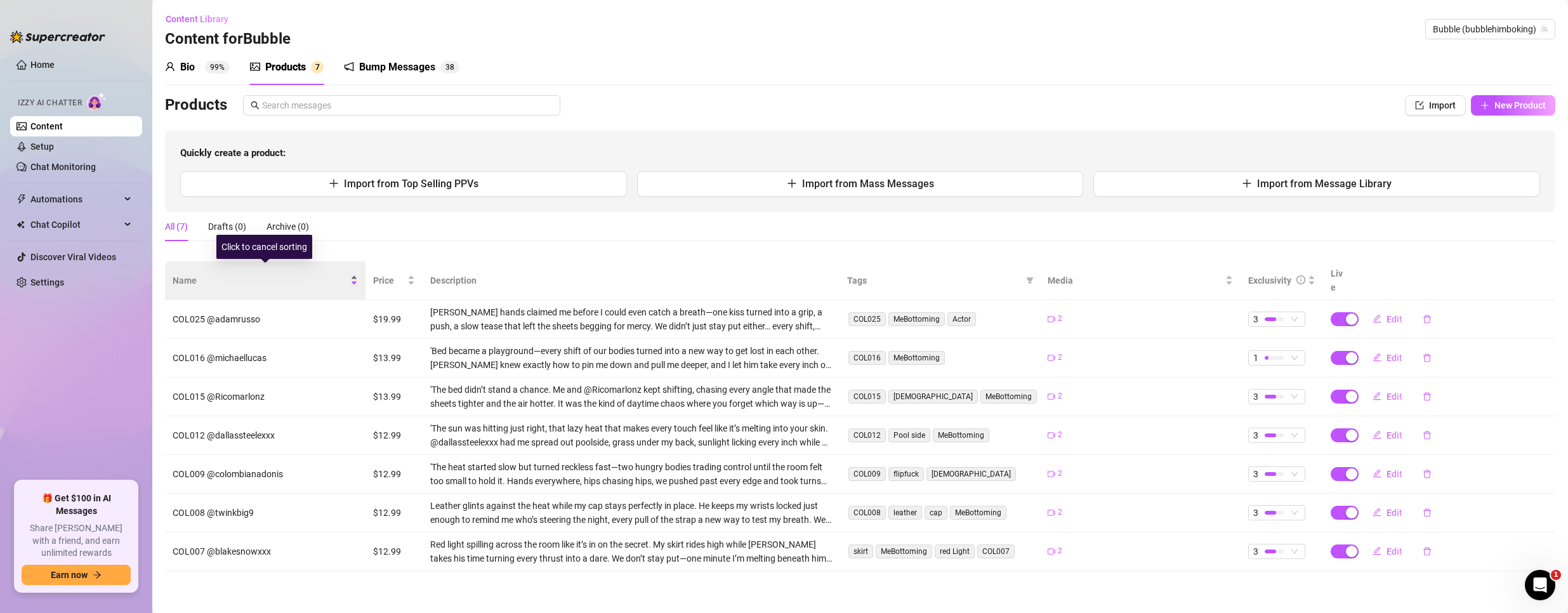
click at [288, 274] on span "Name" at bounding box center [259, 281] width 175 height 14
click at [344, 274] on span "Name" at bounding box center [259, 281] width 175 height 14
